Goal: Task Accomplishment & Management: Manage account settings

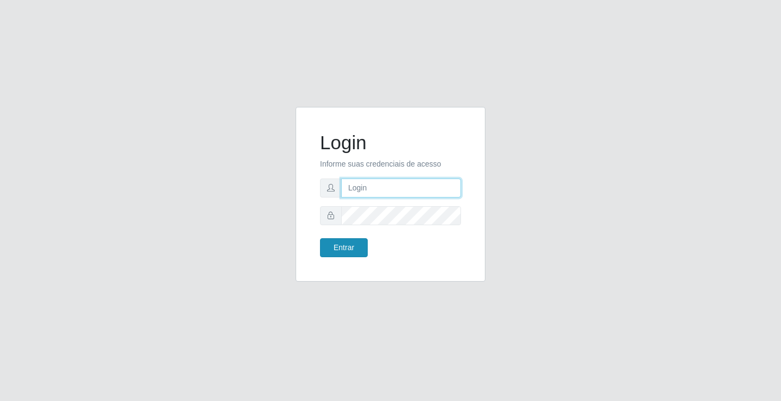
type input "[EMAIL_ADDRESS][DOMAIN_NAME]"
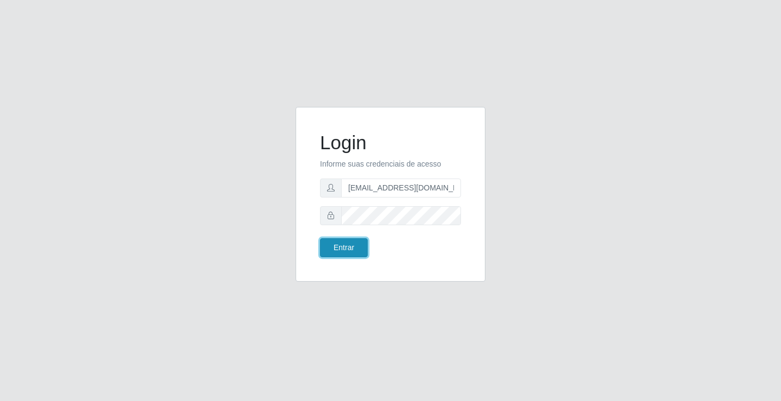
click at [345, 255] on button "Entrar" at bounding box center [344, 247] width 48 height 19
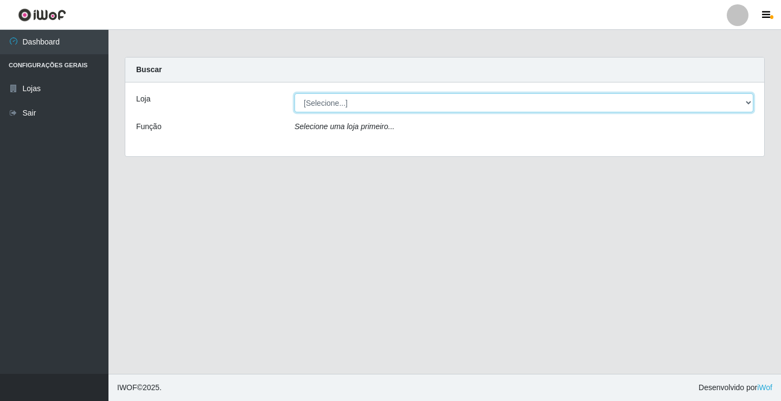
click at [393, 99] on select "[Selecione...] Rede Potiguar 4 - Extremoz" at bounding box center [524, 102] width 459 height 19
select select "78"
click at [295, 93] on select "[Selecione...] Rede Potiguar 4 - Extremoz" at bounding box center [524, 102] width 459 height 19
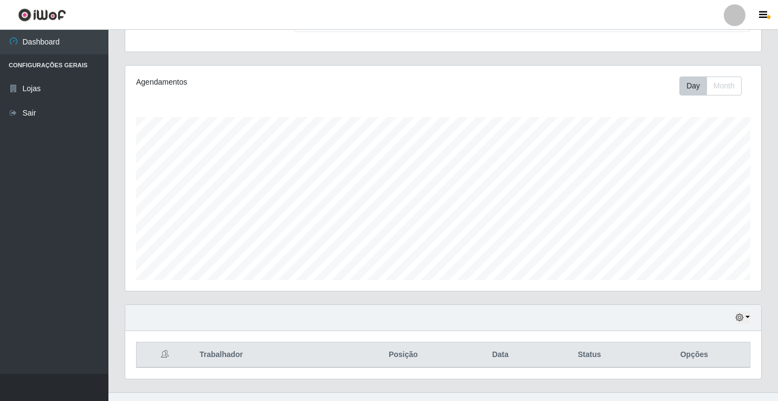
scroll to position [126, 0]
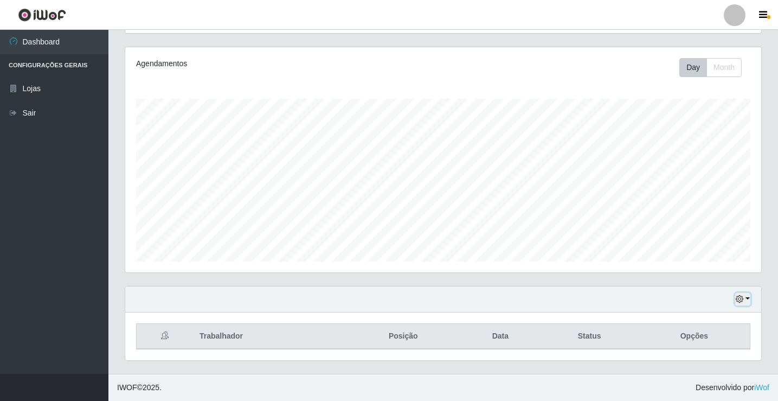
click at [740, 301] on icon "button" at bounding box center [740, 299] width 8 height 8
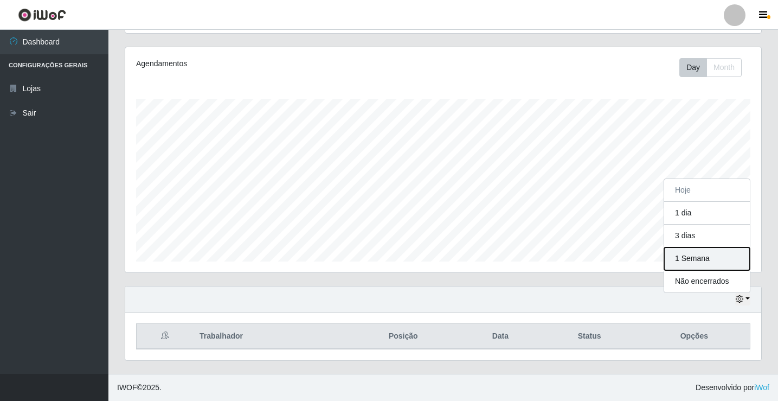
click at [713, 261] on button "1 Semana" at bounding box center [708, 258] width 86 height 23
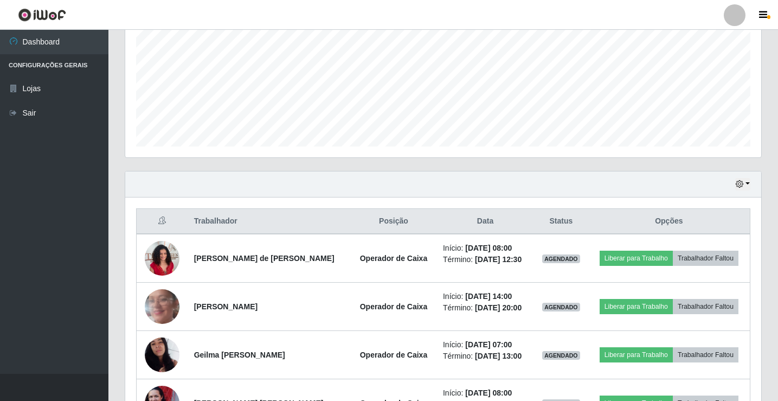
scroll to position [368, 0]
